Goal: Navigation & Orientation: Find specific page/section

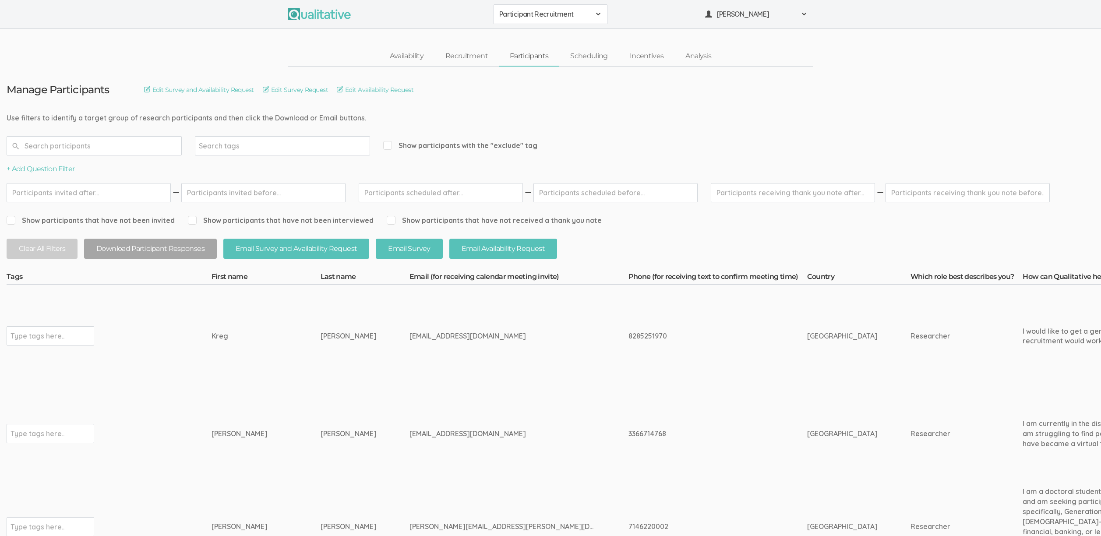
click at [539, 15] on span "Participant Recruitment" at bounding box center [544, 14] width 91 height 10
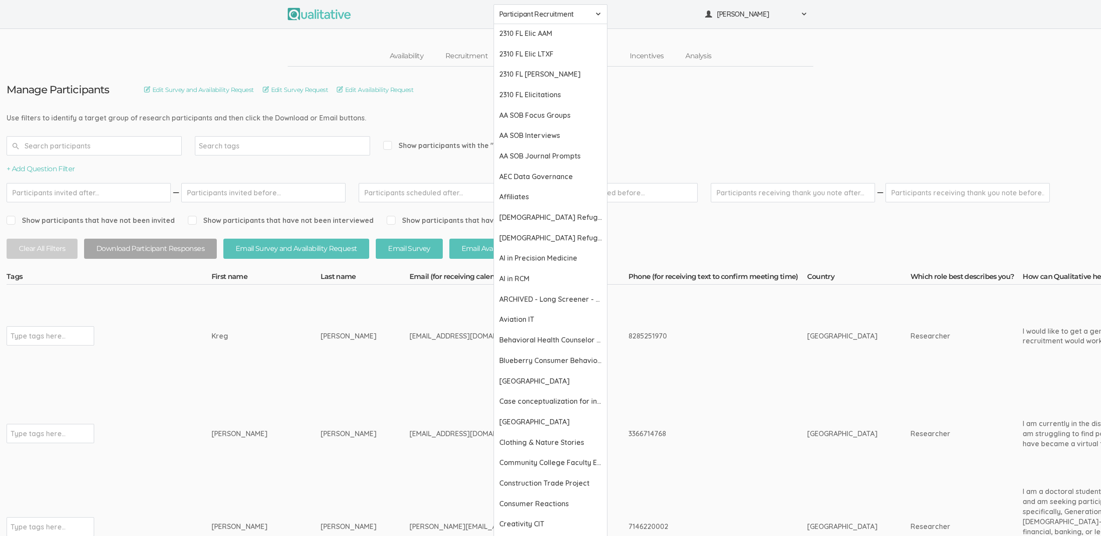
click at [340, 49] on nav "Availability Recruitment Participants Scheduling Incentives Analysis" at bounding box center [550, 56] width 525 height 20
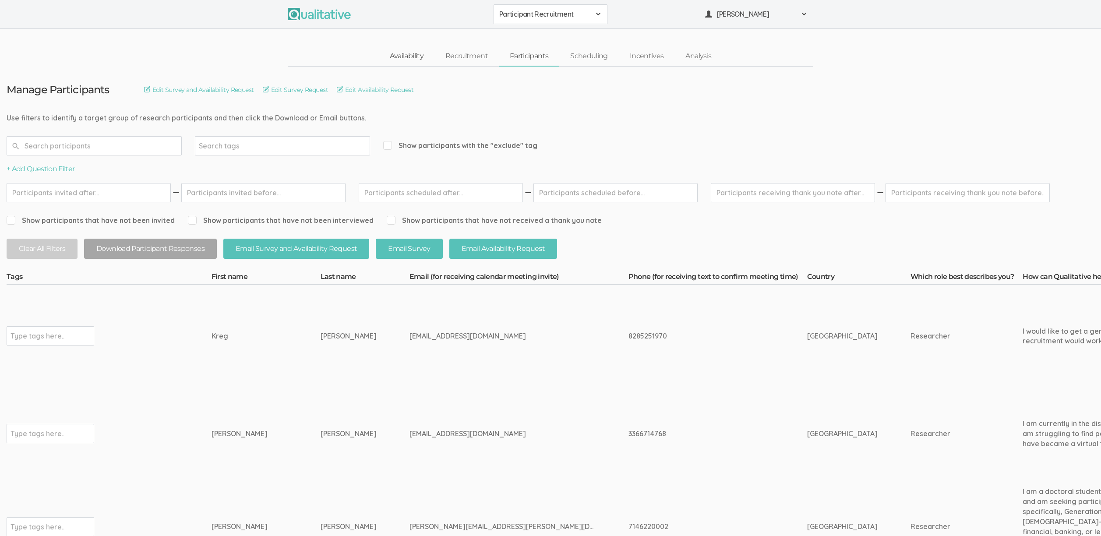
click at [411, 51] on link "Availability" at bounding box center [407, 56] width 56 height 19
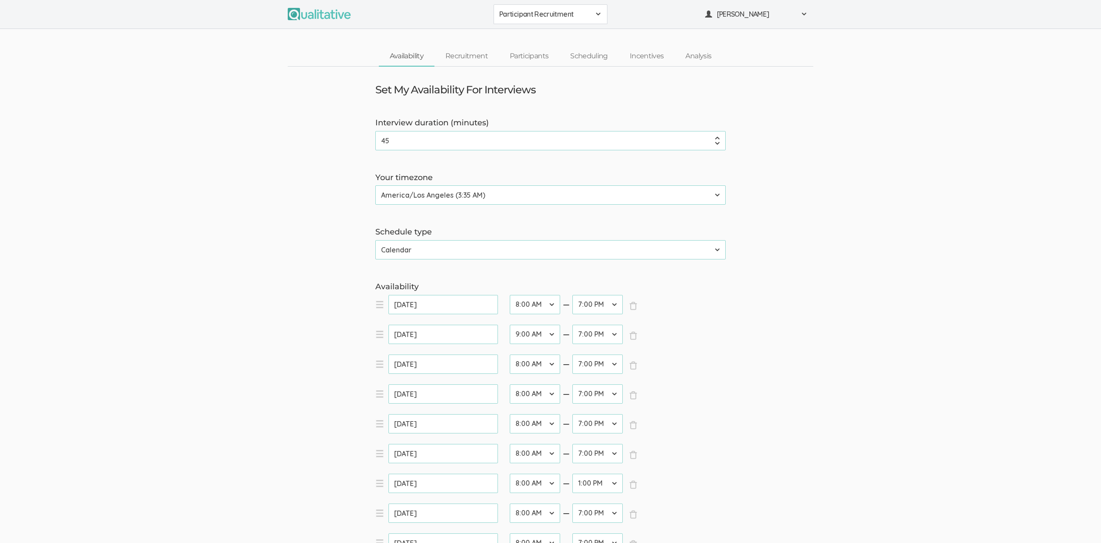
click at [574, 14] on span "Participant Recruitment" at bounding box center [544, 14] width 91 height 10
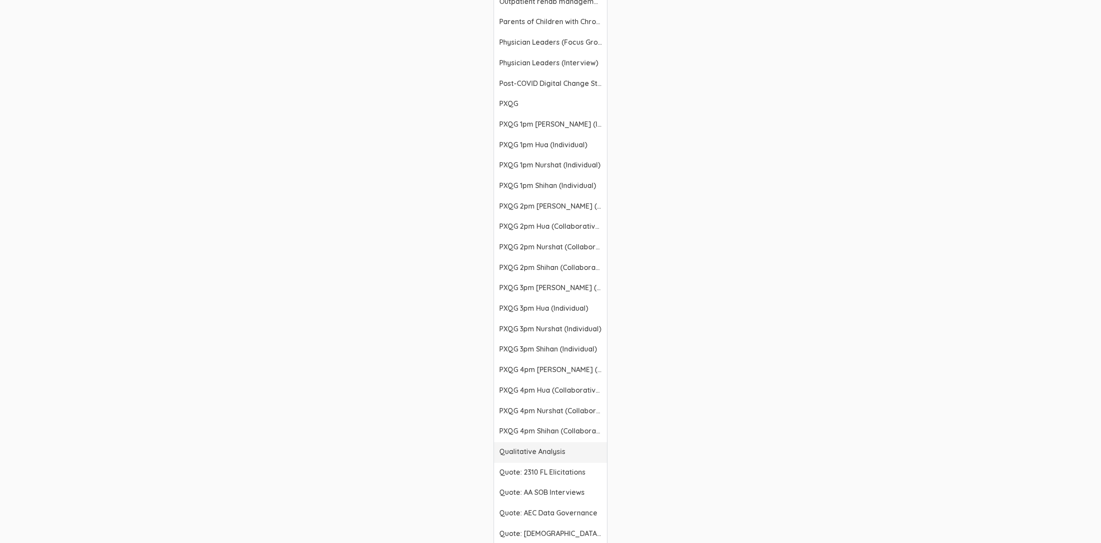
scroll to position [1349, 0]
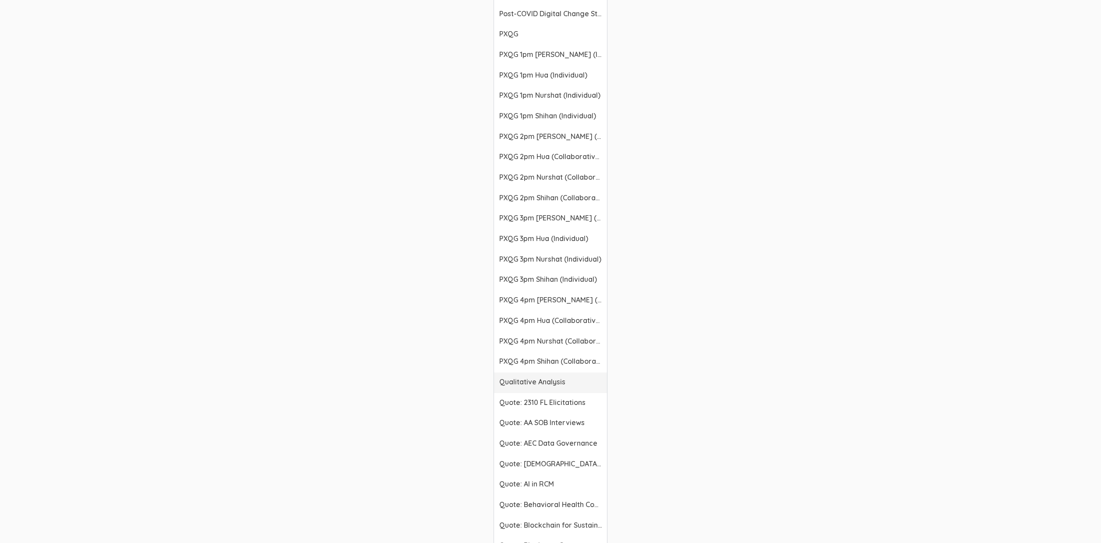
click at [534, 384] on span "Qualitative Analysis" at bounding box center [550, 382] width 102 height 10
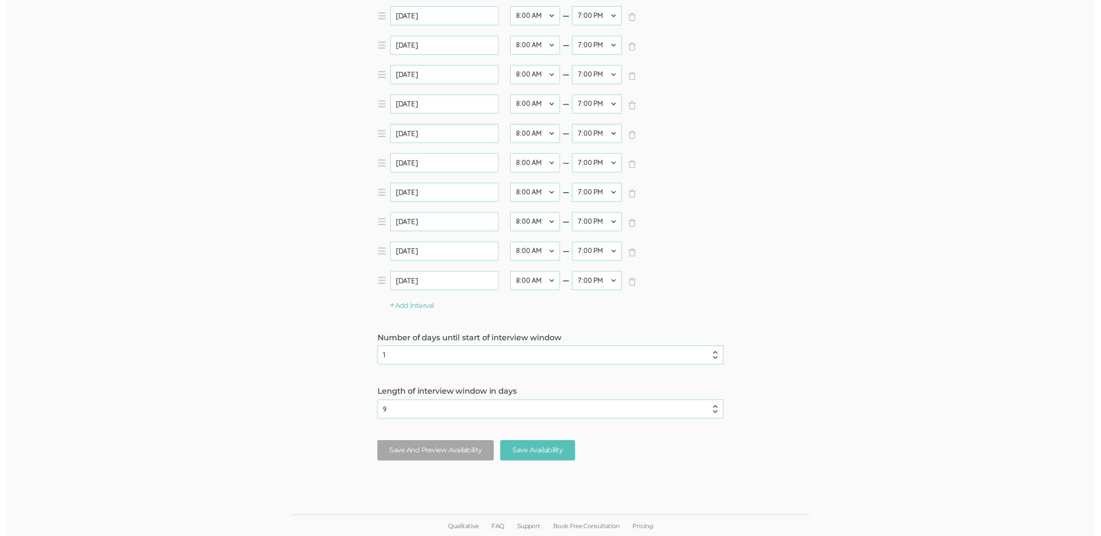
scroll to position [0, 0]
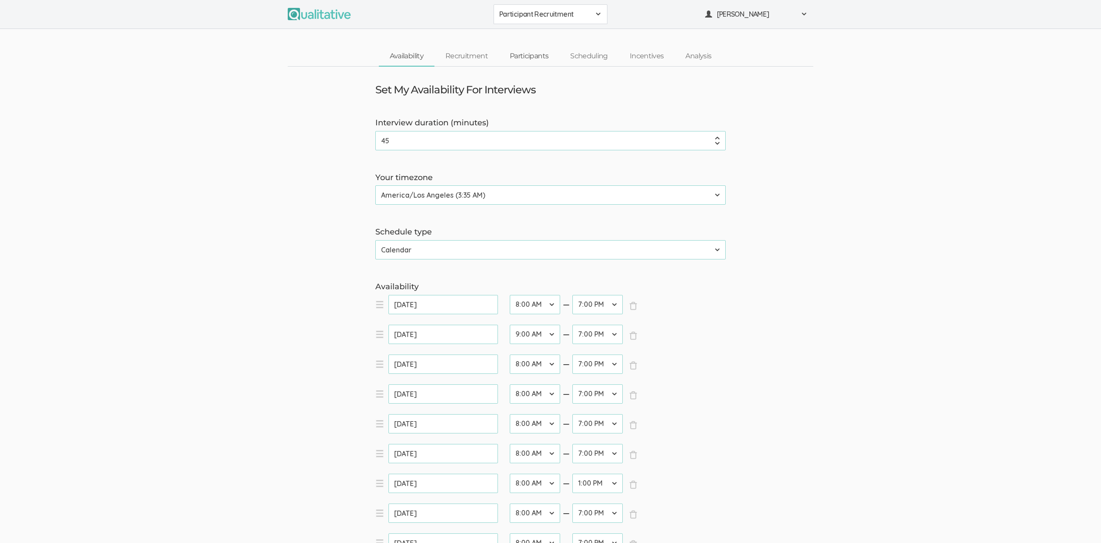
click at [531, 56] on link "Participants" at bounding box center [529, 56] width 60 height 19
click at [555, 9] on button "Qualitative Analysis" at bounding box center [550, 14] width 114 height 20
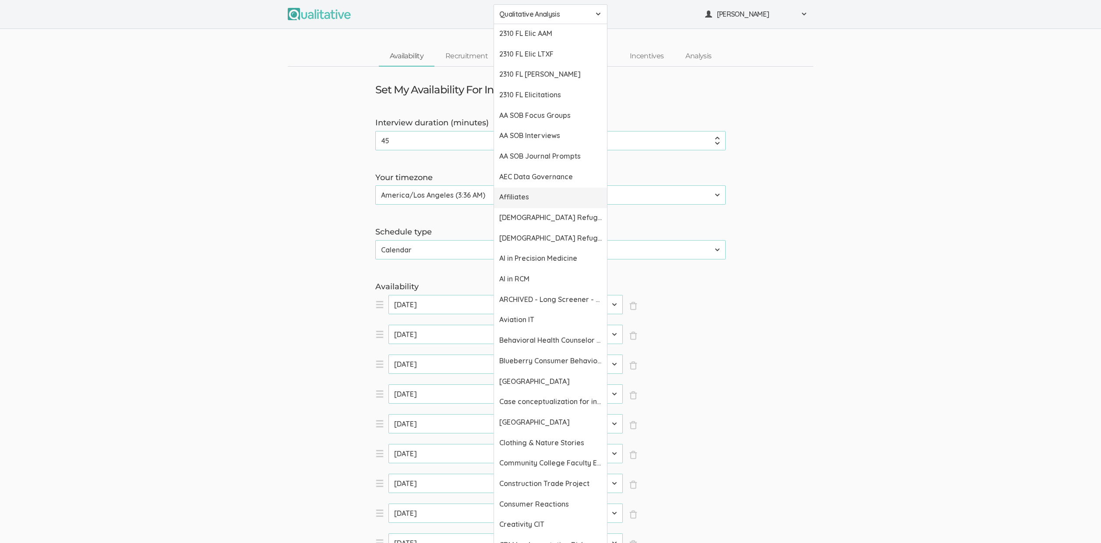
click at [531, 192] on span "Affiliates" at bounding box center [550, 197] width 102 height 10
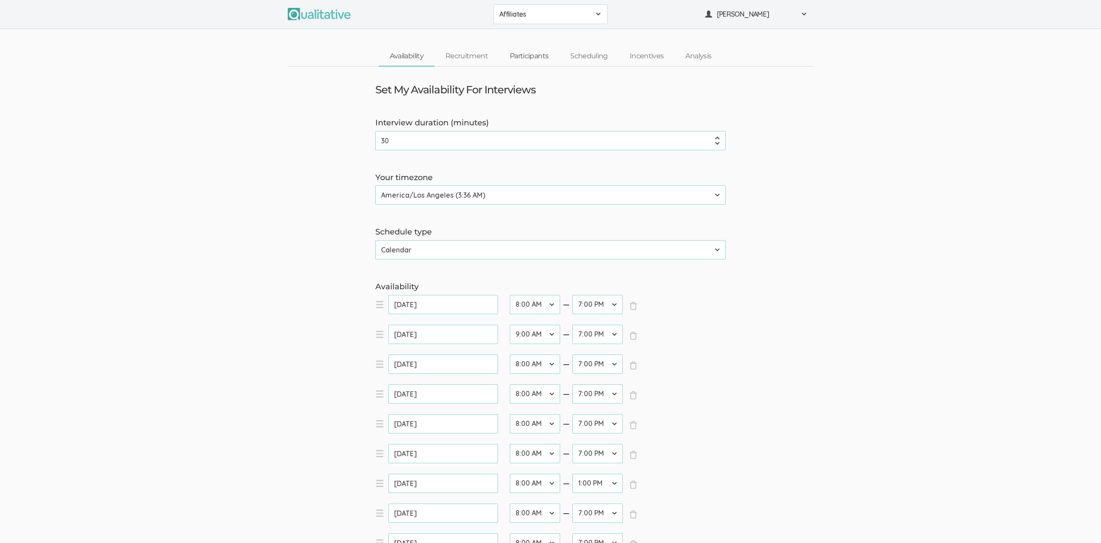
click at [532, 60] on link "Participants" at bounding box center [529, 56] width 60 height 19
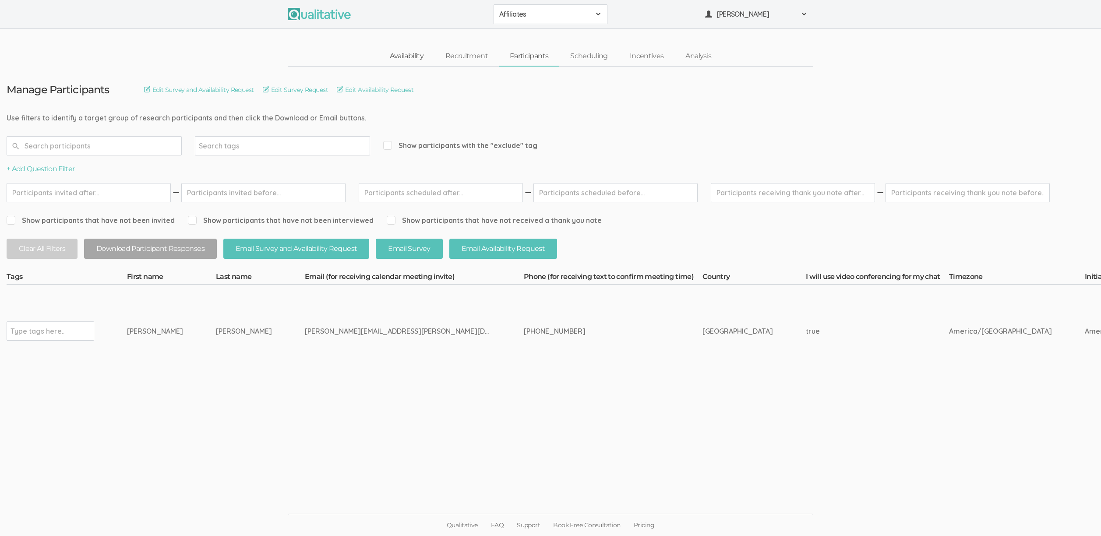
click at [407, 57] on link "Availability" at bounding box center [407, 56] width 56 height 19
